Goal: Check status

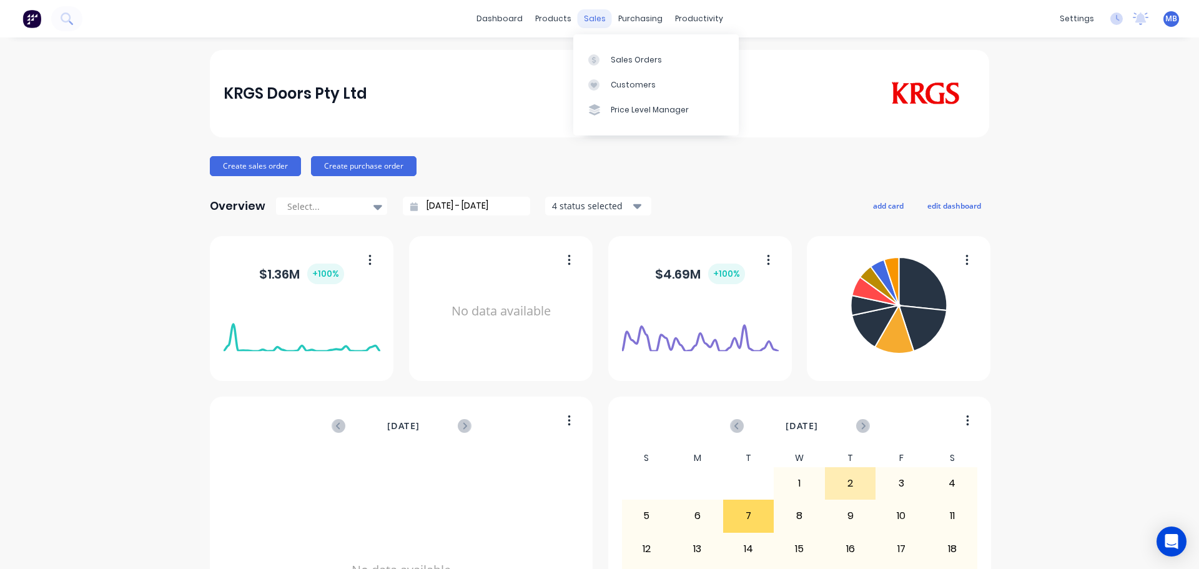
click at [593, 20] on div "sales" at bounding box center [595, 18] width 34 height 19
click at [634, 59] on div "Sales Orders" at bounding box center [636, 59] width 51 height 11
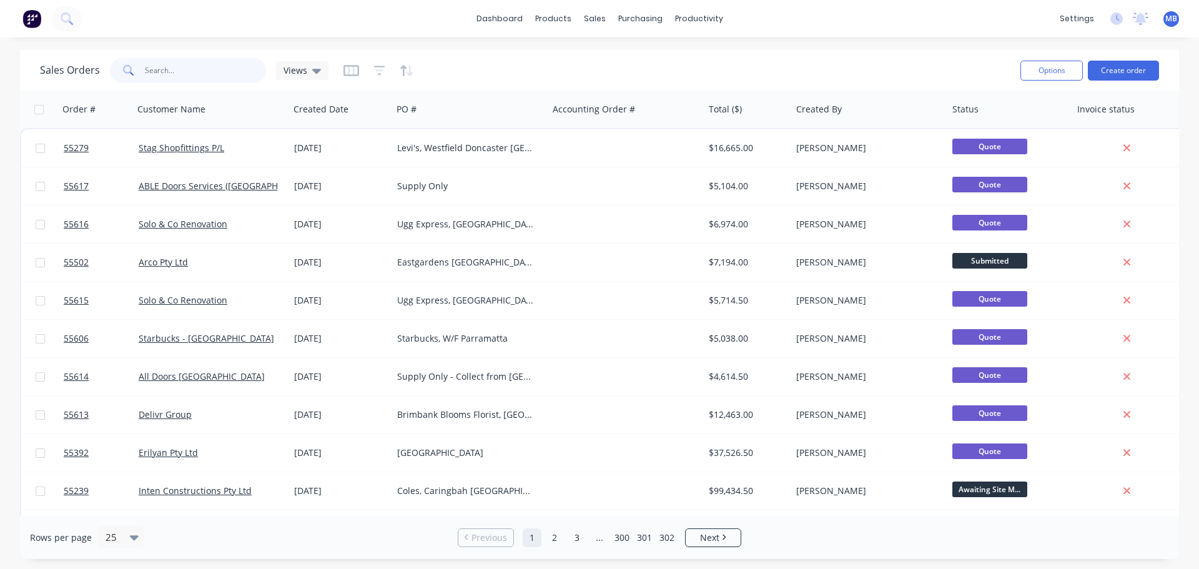
drag, startPoint x: 146, startPoint y: 69, endPoint x: 0, endPoint y: 37, distance: 149.6
click at [0, 41] on div "dashboard products sales purchasing productivity dashboard products Product Cat…" at bounding box center [599, 284] width 1199 height 569
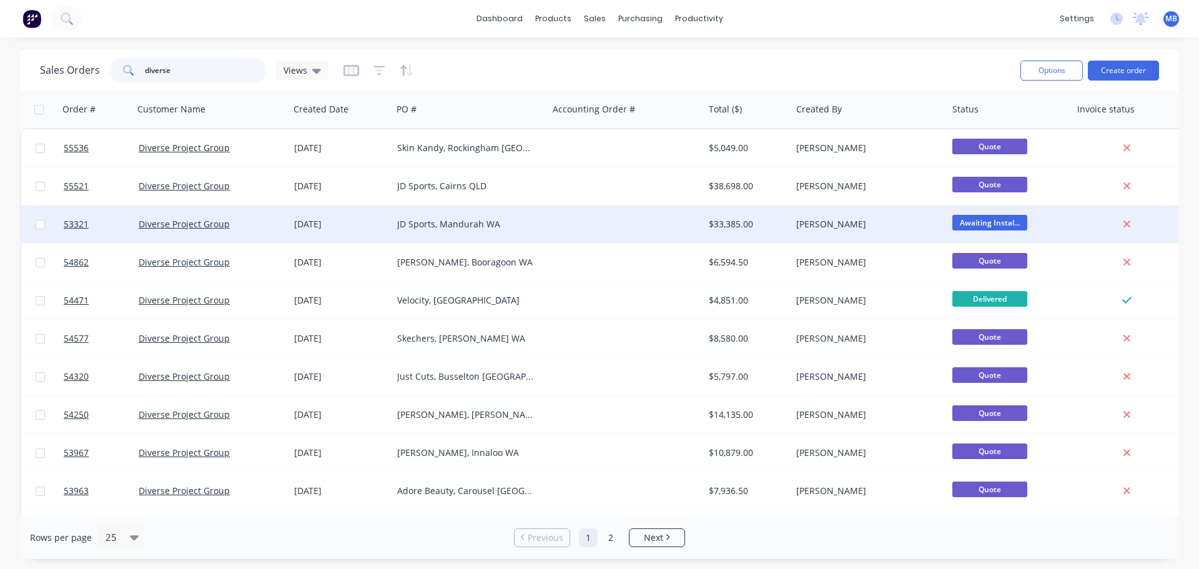
type input "diverse"
click at [463, 224] on div "JD Sports, Mandurah WA" at bounding box center [466, 224] width 139 height 12
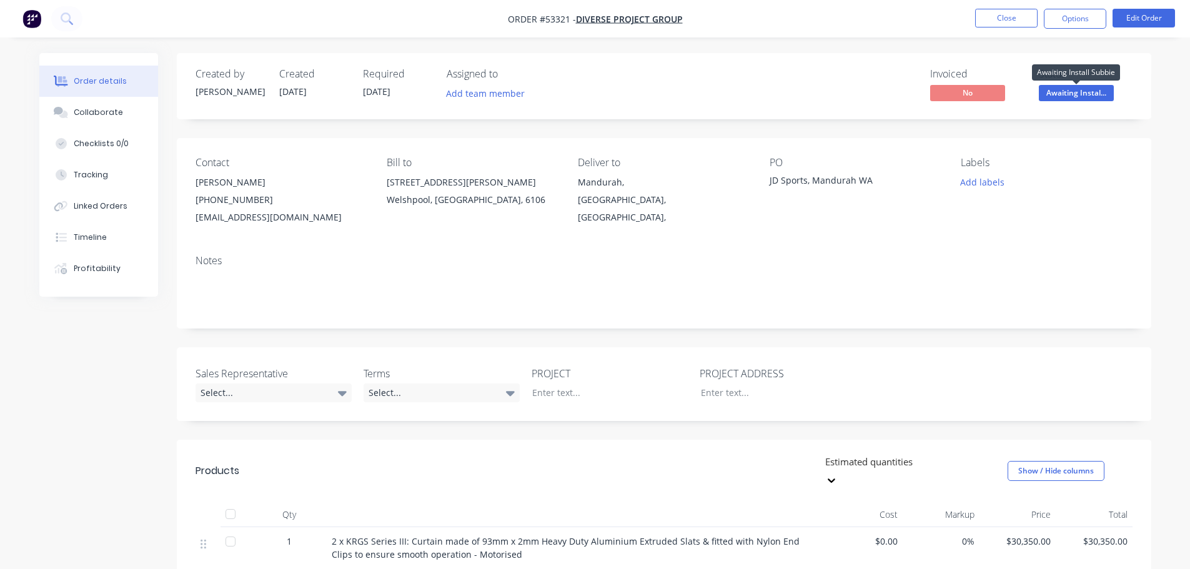
click at [1068, 89] on span "Awaiting Instal..." at bounding box center [1076, 93] width 75 height 16
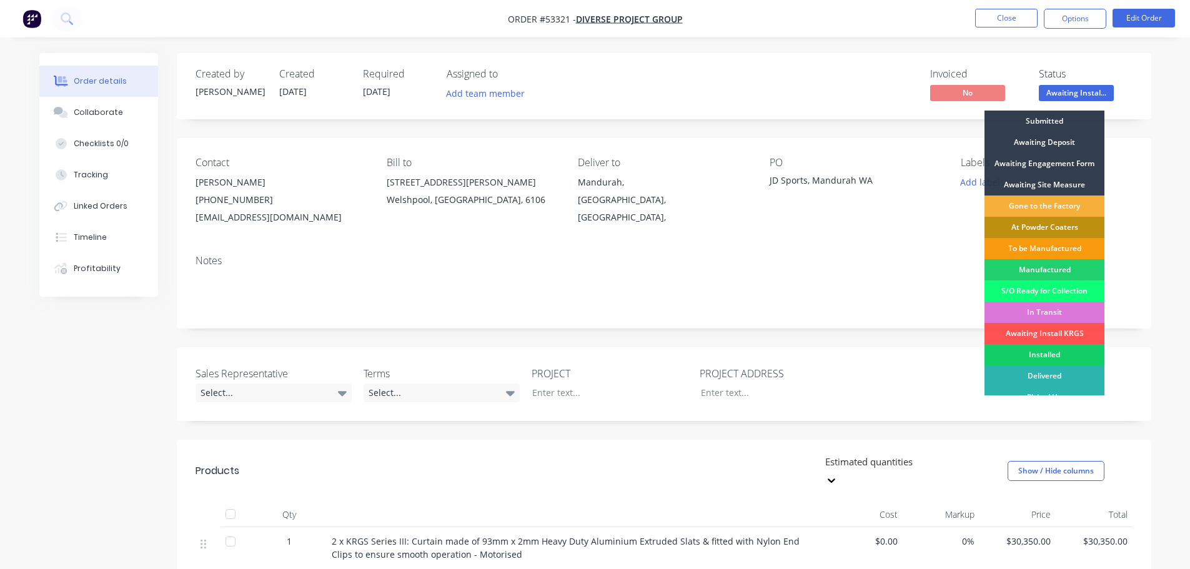
click at [1065, 357] on div "Installed" at bounding box center [1044, 354] width 120 height 21
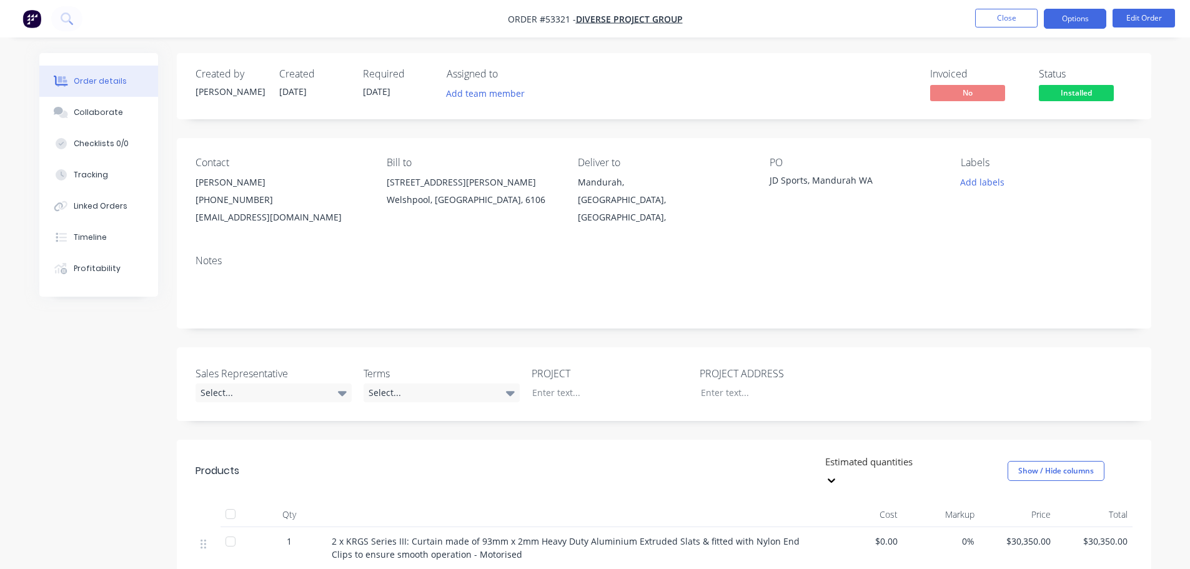
click at [1074, 24] on button "Options" at bounding box center [1075, 19] width 62 height 20
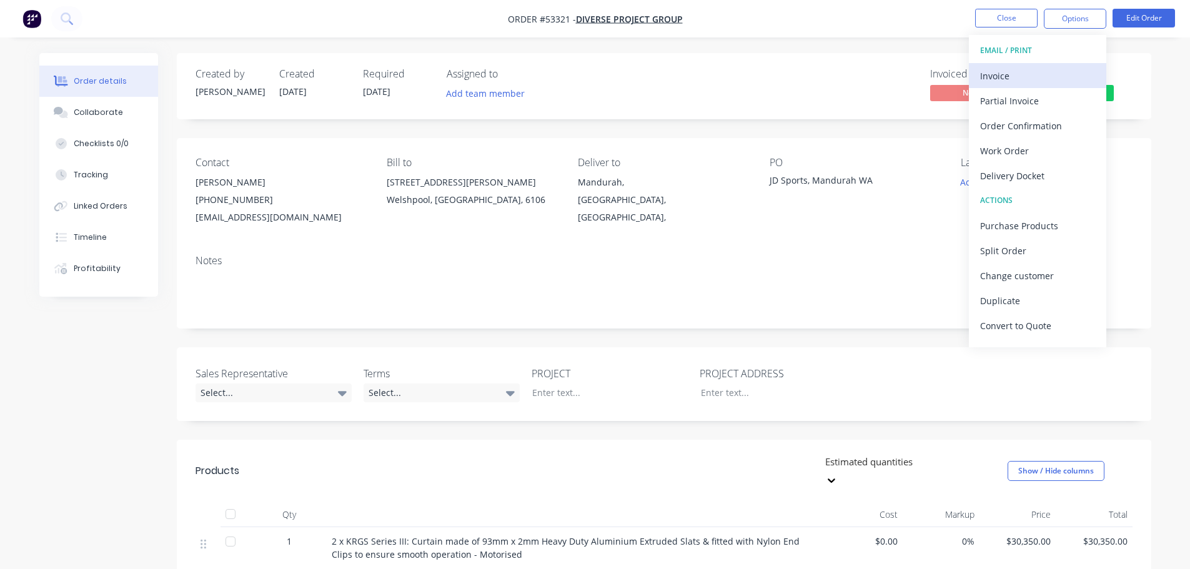
click at [1000, 76] on div "Invoice" at bounding box center [1037, 76] width 115 height 18
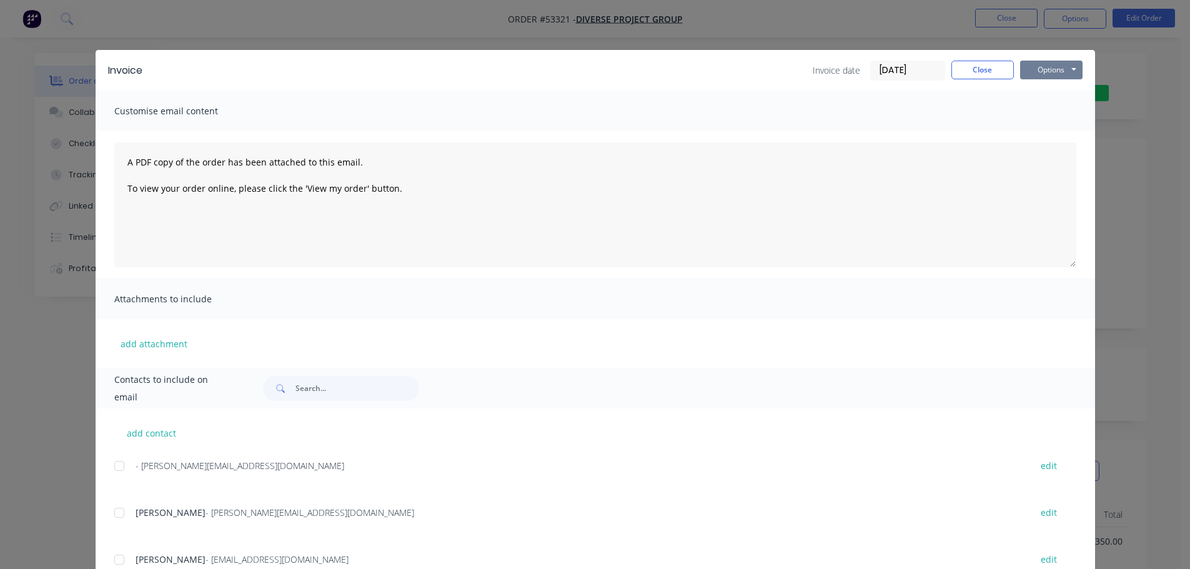
click at [1037, 72] on button "Options" at bounding box center [1051, 70] width 62 height 19
click at [1042, 112] on button "Print" at bounding box center [1060, 112] width 80 height 21
click at [978, 72] on button "Close" at bounding box center [982, 70] width 62 height 19
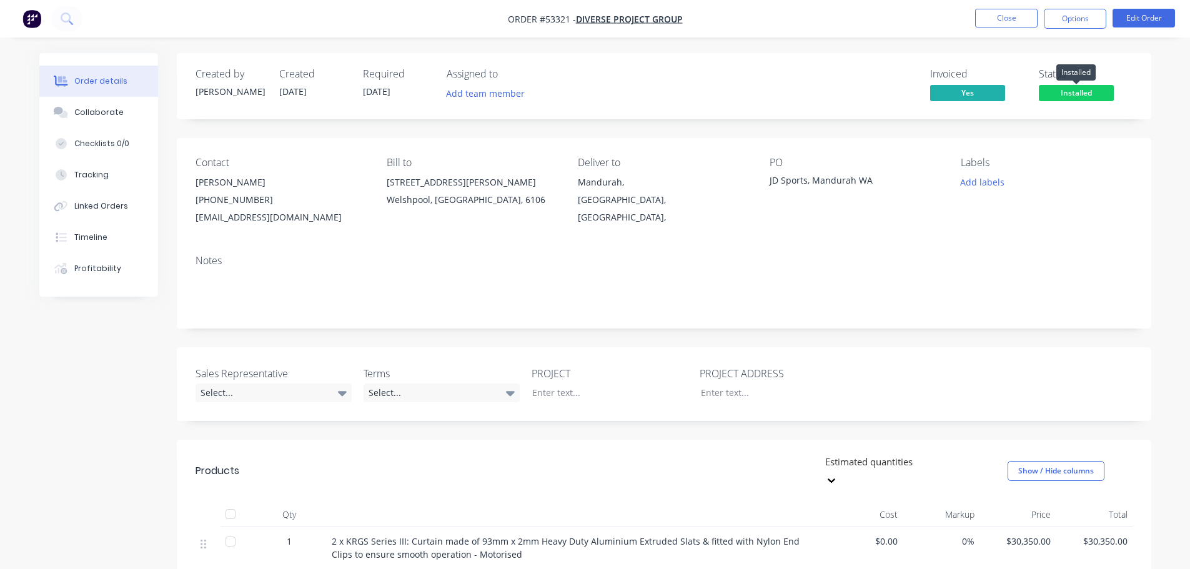
click at [1065, 91] on span "Installed" at bounding box center [1076, 93] width 75 height 16
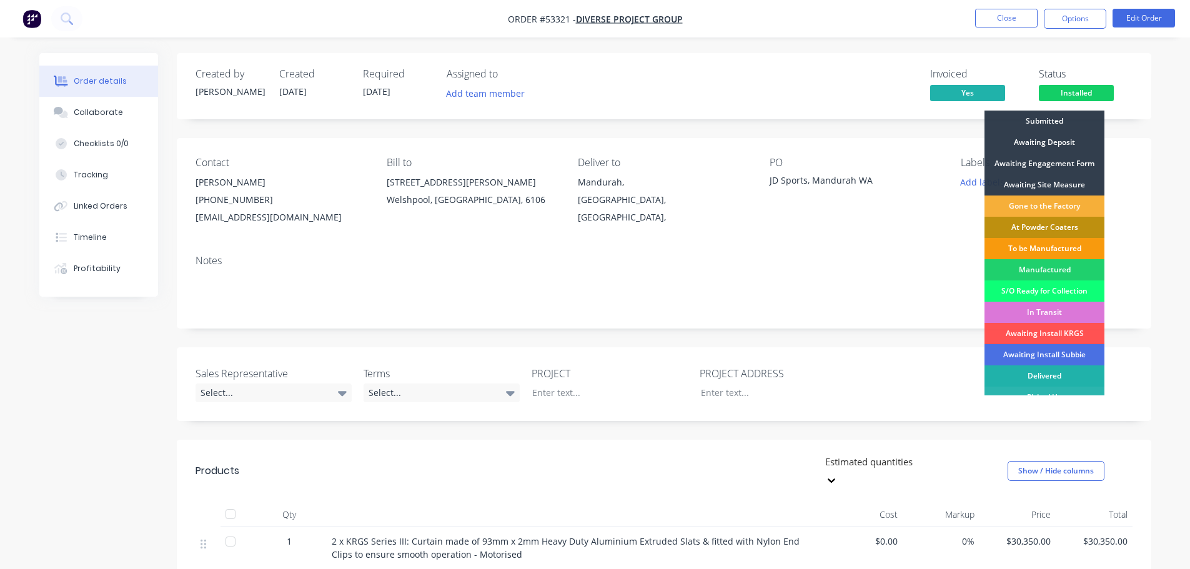
click at [1050, 372] on div "Delivered" at bounding box center [1044, 375] width 120 height 21
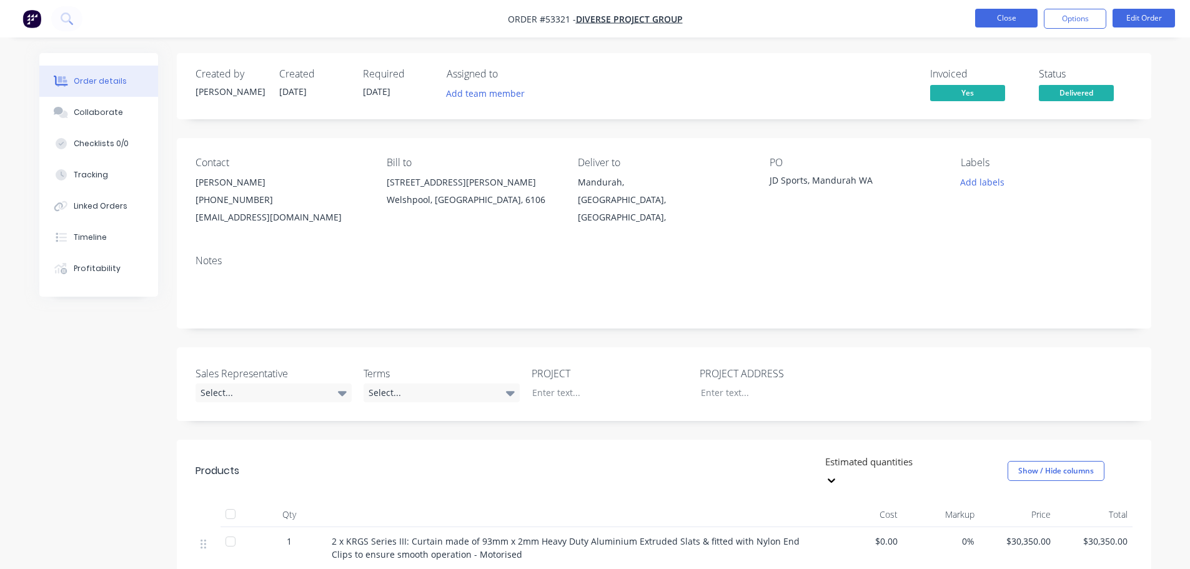
click at [1022, 19] on button "Close" at bounding box center [1006, 18] width 62 height 19
